Goal: Information Seeking & Learning: Learn about a topic

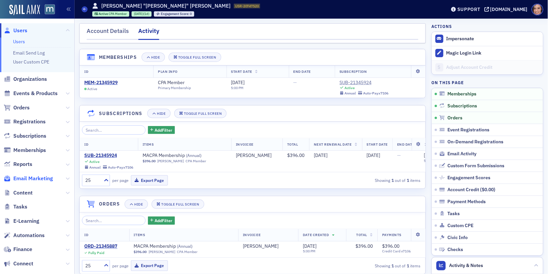
click at [36, 178] on span "Email Marketing" at bounding box center [33, 178] width 40 height 7
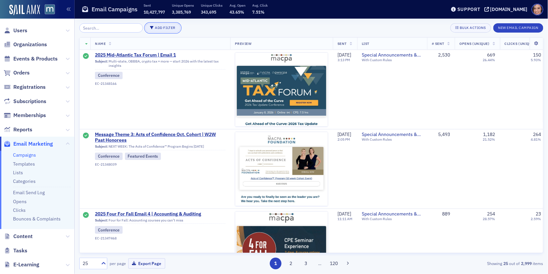
click at [163, 28] on button "Add Filter" at bounding box center [162, 27] width 35 height 9
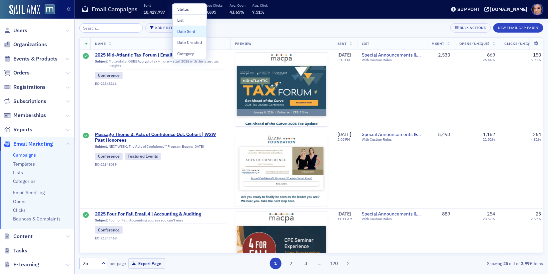
click at [189, 31] on div "Date Sent" at bounding box center [189, 31] width 25 height 6
select select "9"
select select "2025"
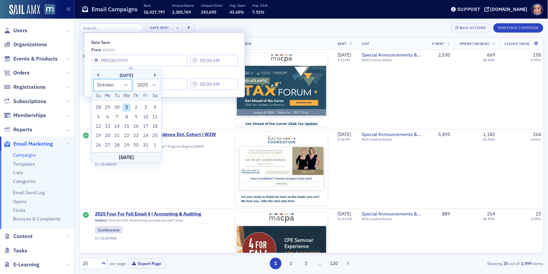
click at [126, 87] on select "January February March April May June July August September October November De…" at bounding box center [112, 85] width 39 height 12
select select "8"
click at [93, 79] on select "January February March April May June July August September October November De…" at bounding box center [112, 85] width 39 height 12
click at [128, 138] on div "24" at bounding box center [127, 136] width 8 height 8
type input "[DATE]"
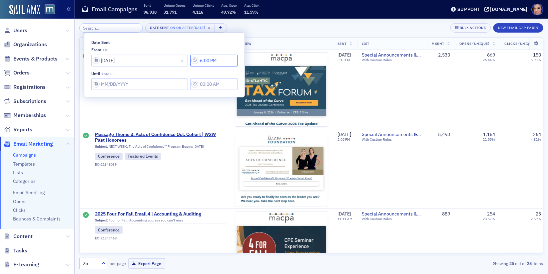
click at [190, 61] on input "6:00 PM" at bounding box center [213, 61] width 47 height 12
click at [199, 61] on input "6:00 PM" at bounding box center [213, 61] width 47 height 12
click at [198, 61] on input "6:00 PM" at bounding box center [213, 61] width 47 height 12
type input "6:00 AM"
click at [129, 85] on input "Date Sent" at bounding box center [139, 85] width 97 height 12
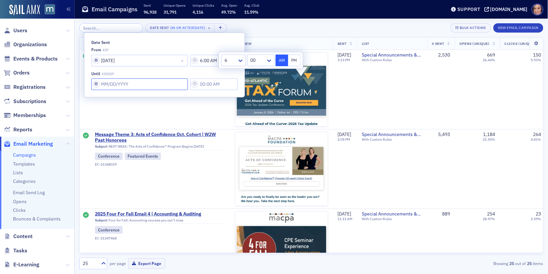
select select "9"
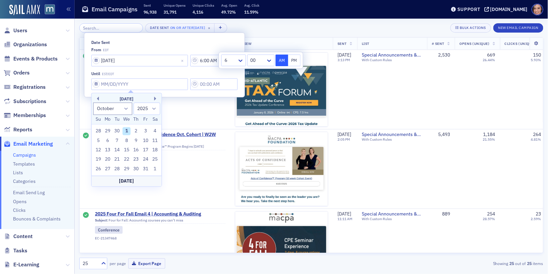
click at [127, 130] on div "1" at bounding box center [127, 132] width 8 height 8
type input "[DATE]"
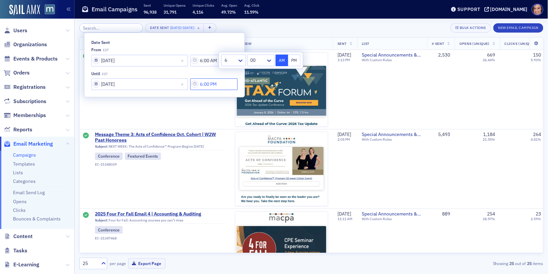
click at [199, 84] on input "6:00 PM" at bounding box center [213, 85] width 47 height 12
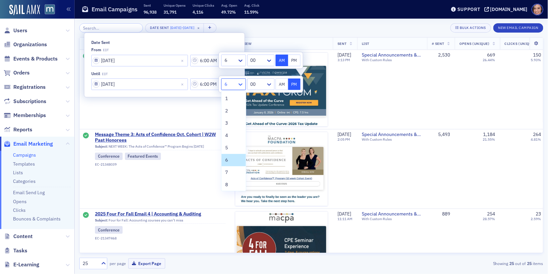
click at [241, 81] on icon at bounding box center [240, 84] width 7 height 7
click at [233, 183] on div "8" at bounding box center [233, 184] width 16 height 7
type input "8:00 PM"
click at [300, 32] on div "Date Sent [DATE] - [DATE] × Bulk Actions New Email Campaign" at bounding box center [311, 27] width 464 height 9
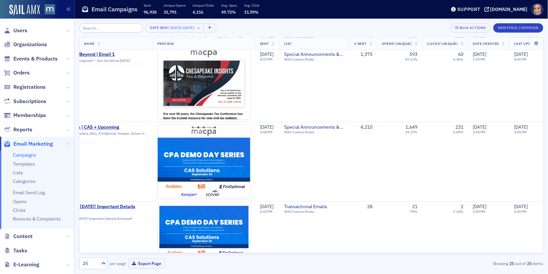
scroll to position [1782, 78]
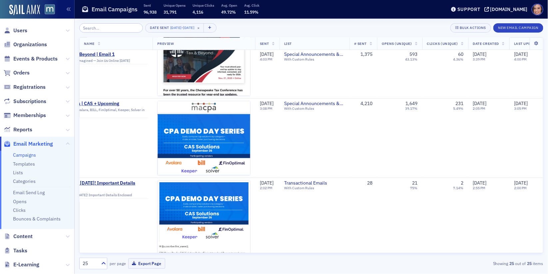
click at [67, 134] on span "Reports" at bounding box center [37, 130] width 74 height 14
click at [67, 127] on button at bounding box center [68, 129] width 4 height 7
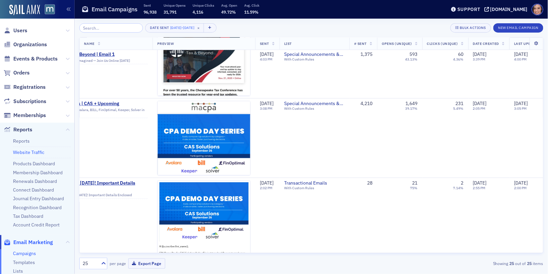
click at [38, 152] on link "Website Traffic" at bounding box center [28, 152] width 31 height 6
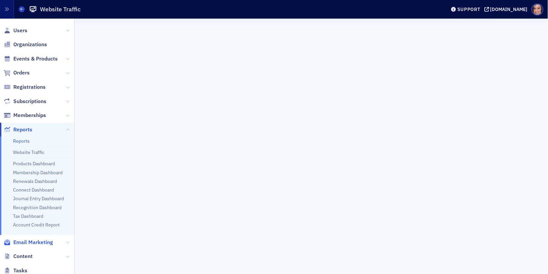
click at [44, 239] on span "Email Marketing" at bounding box center [33, 242] width 40 height 7
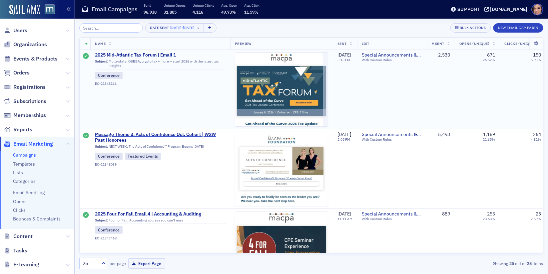
click at [169, 55] on span "2025 Mid-Atlantic Tax Forum | Email 1" at bounding box center [160, 55] width 131 height 6
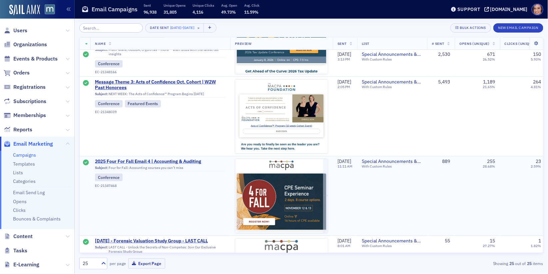
click at [151, 161] on span "2025 Four For Fall Email 4 | Accounting & Auditing" at bounding box center [160, 162] width 131 height 6
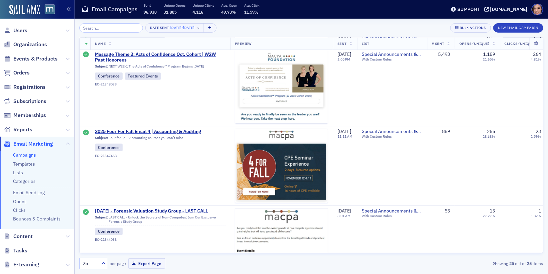
scroll to position [84, 0]
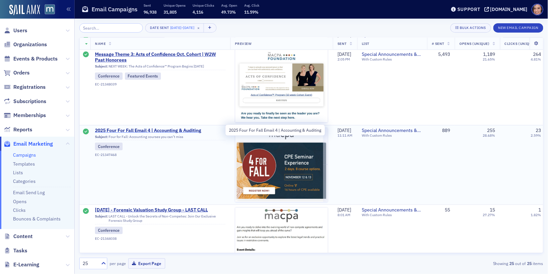
click at [199, 129] on span "2025 Four For Fall Email 4 | Accounting & Auditing" at bounding box center [160, 131] width 131 height 6
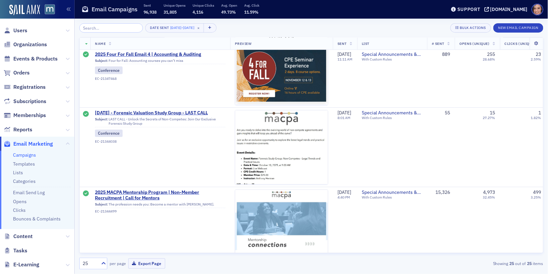
scroll to position [181, 1]
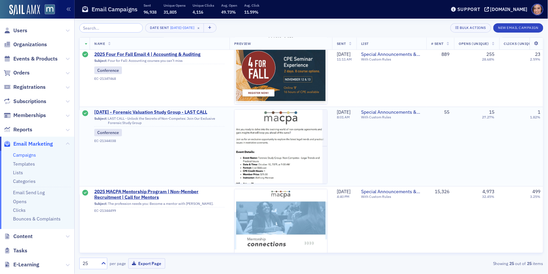
click at [200, 113] on span "[DATE] - Forensic Valuation Study Group - LAST CALL" at bounding box center [159, 113] width 131 height 6
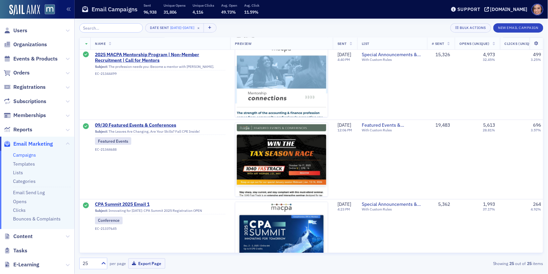
scroll to position [338, 0]
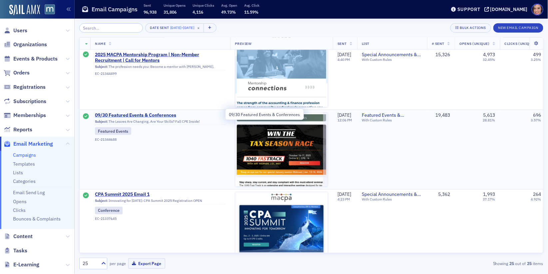
click at [157, 113] on span "09/30 Featured Events & Conferences" at bounding box center [160, 116] width 131 height 6
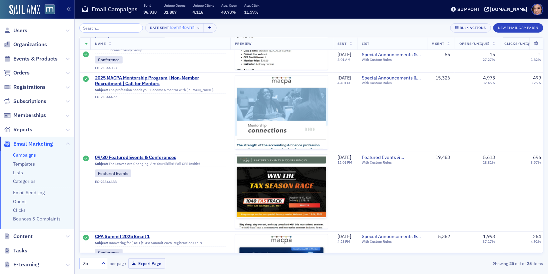
scroll to position [387, 0]
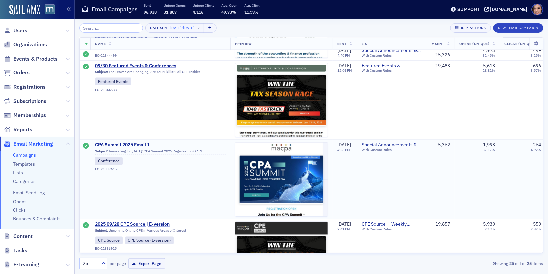
click at [146, 144] on span "CPA Summit 2025 Email 1" at bounding box center [160, 145] width 131 height 6
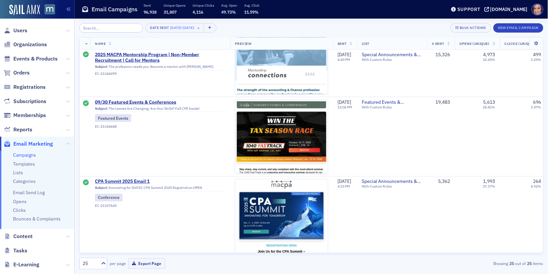
scroll to position [491, 0]
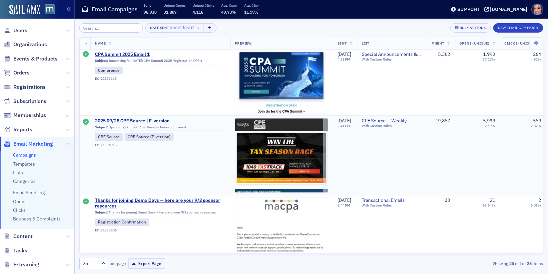
click at [143, 120] on span "2025 09/28 CPE Source | E-version" at bounding box center [160, 122] width 131 height 6
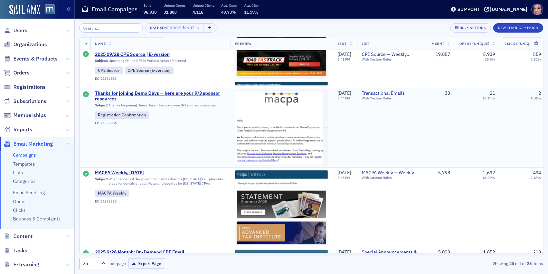
scroll to position [606, 0]
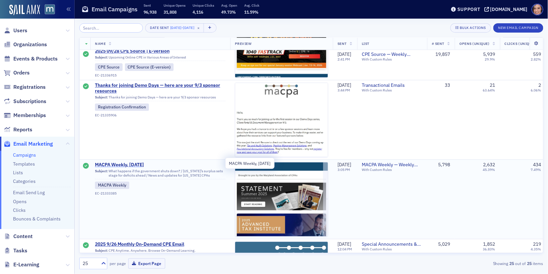
click at [135, 163] on span "MACPA Weekly, [DATE]" at bounding box center [160, 165] width 131 height 6
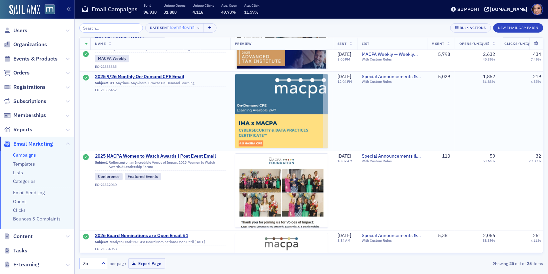
scroll to position [780, 0]
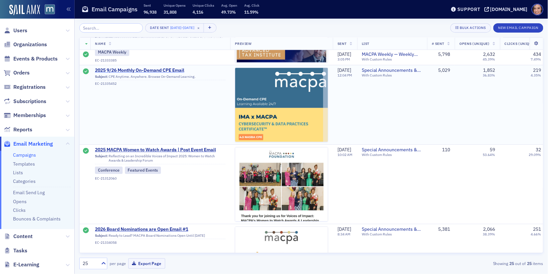
click at [169, 68] on span "2025 9/26 Monthly On-Demand CPE Email" at bounding box center [160, 71] width 131 height 6
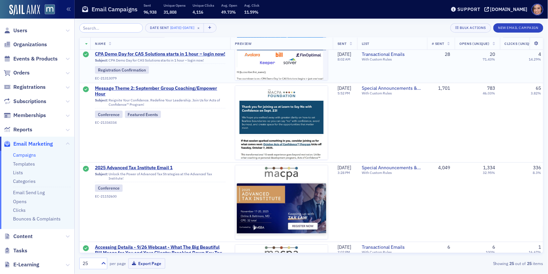
scroll to position [1058, 0]
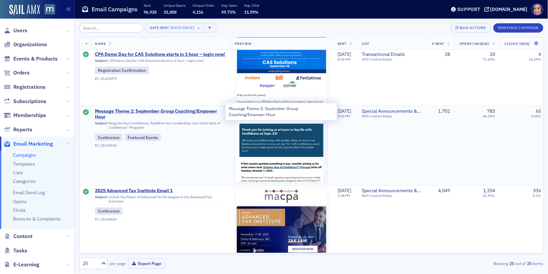
click at [178, 110] on span "Message Theme 2: September Group Coaching/Empower Hour" at bounding box center [160, 115] width 131 height 12
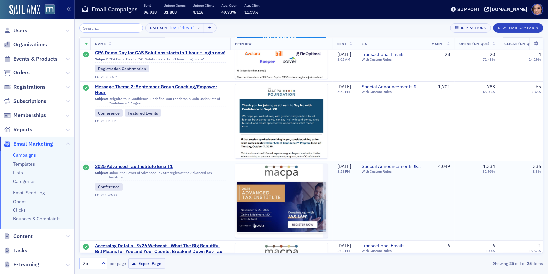
scroll to position [1095, 0]
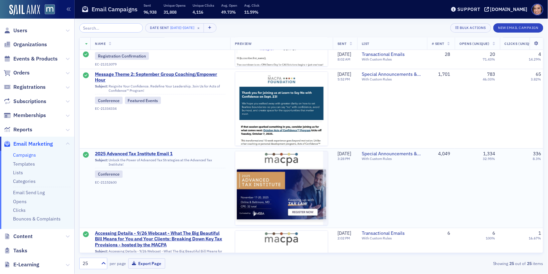
click at [167, 151] on span "2025 Advanced Tax Institute Email 1" at bounding box center [160, 154] width 131 height 6
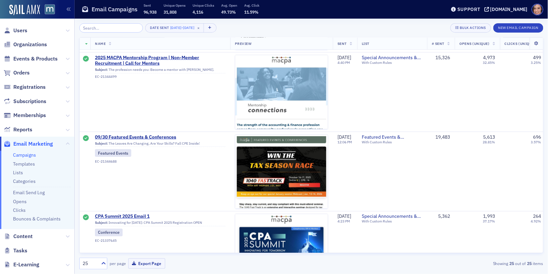
scroll to position [340, 0]
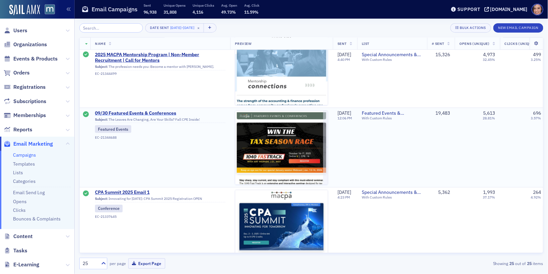
click at [157, 113] on span "09/30 Featured Events & Conferences" at bounding box center [160, 114] width 131 height 6
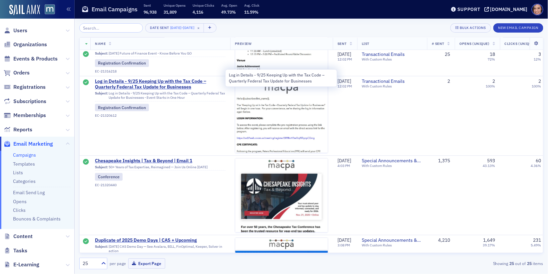
scroll to position [1648, 0]
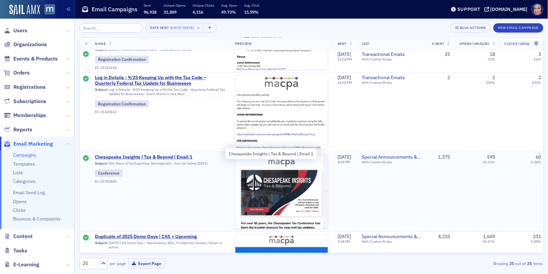
click at [161, 154] on span "Chesapeake Insights | Tax & Beyond | Email 1" at bounding box center [160, 157] width 131 height 6
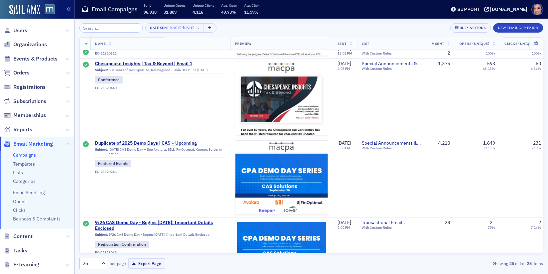
scroll to position [1782, 0]
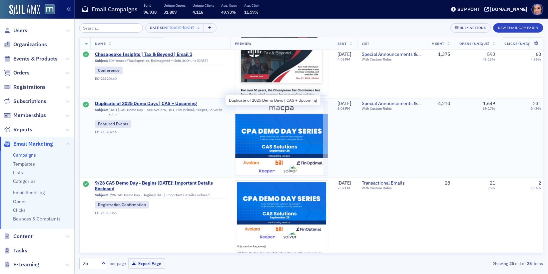
click at [181, 102] on span "Duplicate of 2025 Demo Days | CAS + Upcoming" at bounding box center [160, 104] width 131 height 6
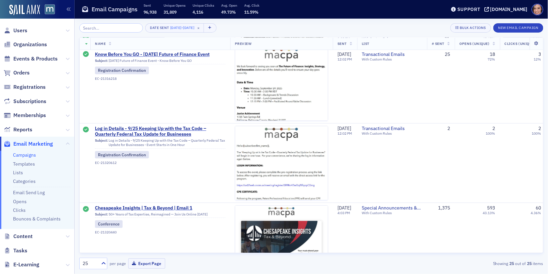
scroll to position [1782, 0]
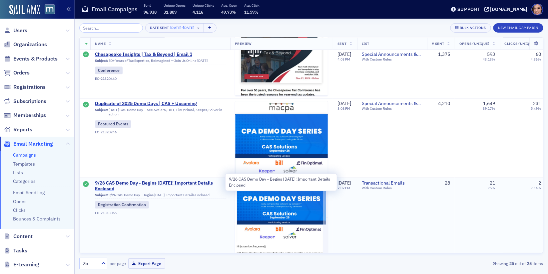
click at [172, 180] on span "9/26 CAS Demo Day - Begins [DATE]! Important Details Enclosed" at bounding box center [160, 186] width 131 height 12
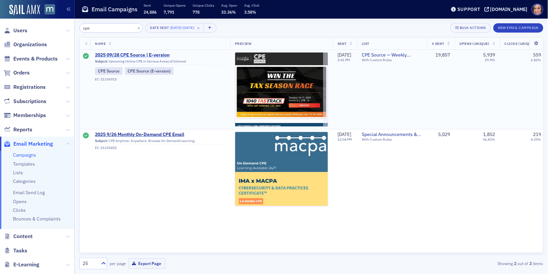
type input "cpe"
click at [160, 56] on span "2025 09/28 CPE Source | E-version" at bounding box center [160, 55] width 131 height 6
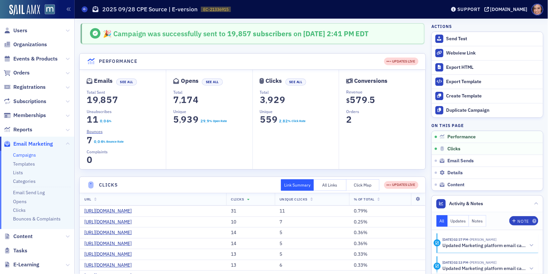
scroll to position [91, 0]
